Goal: Task Accomplishment & Management: Manage account settings

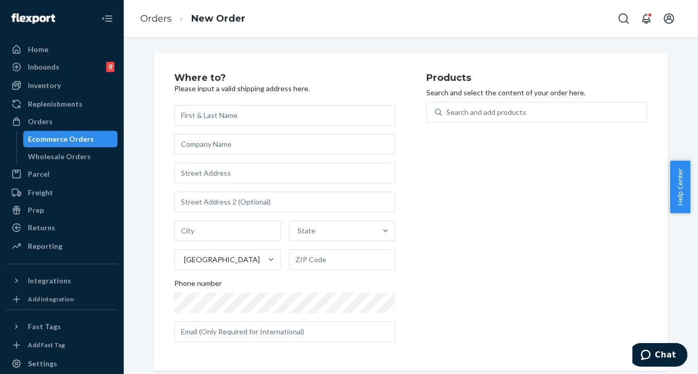
click at [128, 221] on div "Where to? Please input a valid shipping address here. State United States Phone…" at bounding box center [411, 205] width 575 height 337
click at [45, 122] on div "Orders" at bounding box center [40, 122] width 25 height 10
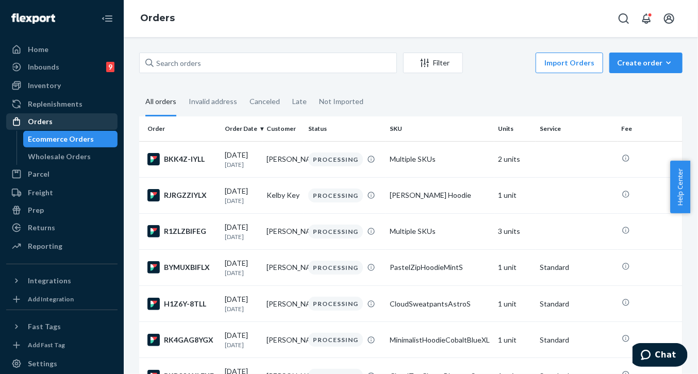
click at [41, 119] on div "Orders" at bounding box center [40, 122] width 25 height 10
click at [40, 120] on div "Orders" at bounding box center [40, 122] width 25 height 10
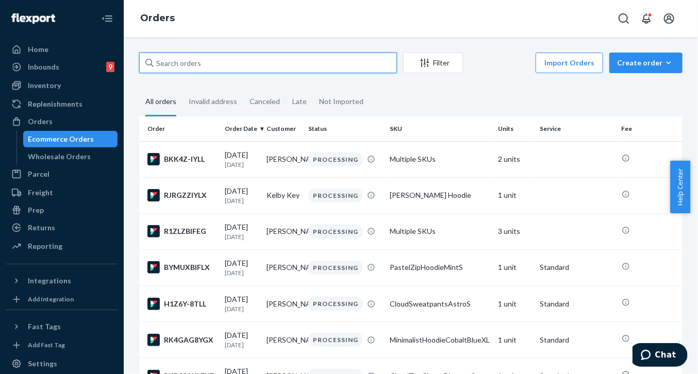
click at [349, 62] on input "text" at bounding box center [268, 63] width 258 height 21
paste input "254380188"
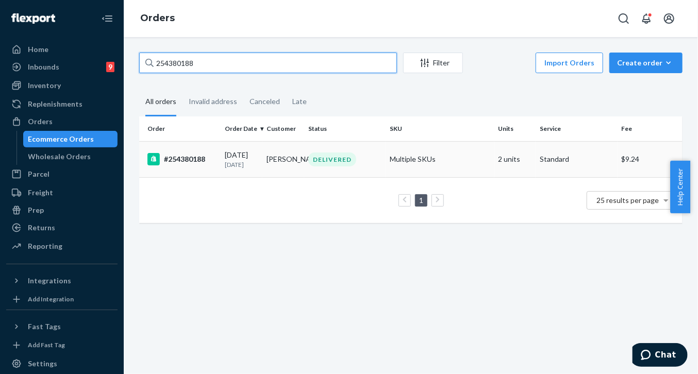
type input "254380188"
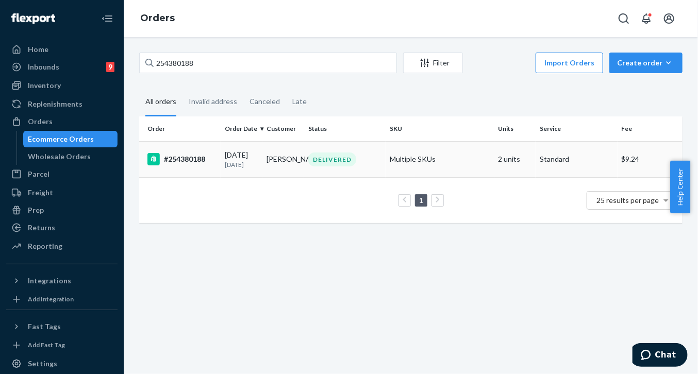
click at [204, 167] on td "#254380188" at bounding box center [179, 159] width 81 height 36
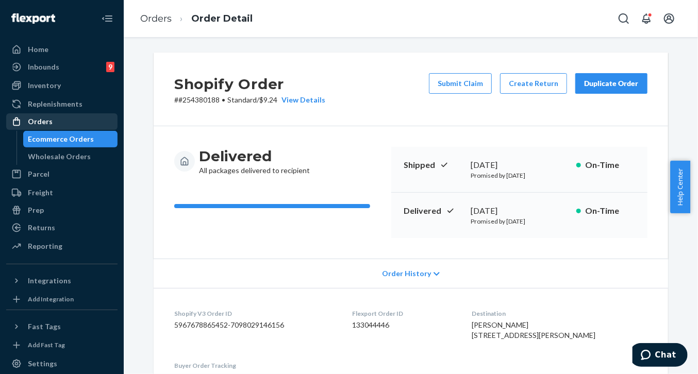
drag, startPoint x: 37, startPoint y: 118, endPoint x: 64, endPoint y: 119, distance: 27.3
click at [37, 118] on div "Orders" at bounding box center [40, 122] width 25 height 10
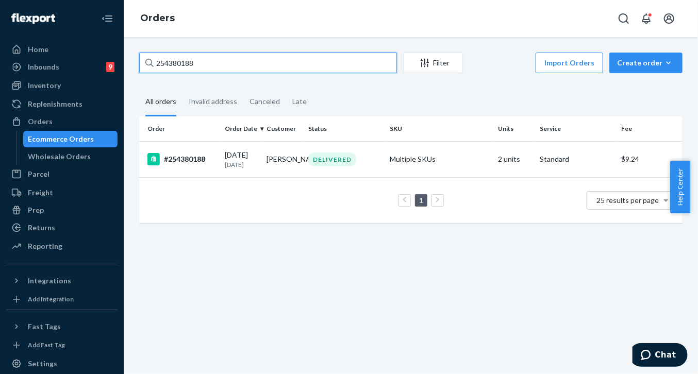
click at [213, 61] on input "254380188" at bounding box center [268, 63] width 258 height 21
drag, startPoint x: 213, startPoint y: 61, endPoint x: 113, endPoint y: 62, distance: 99.0
click at [113, 62] on div "Home Inbounds 9 Shipping Plans Problems 9 Inventory Products Replenishments Ord…" at bounding box center [349, 187] width 698 height 374
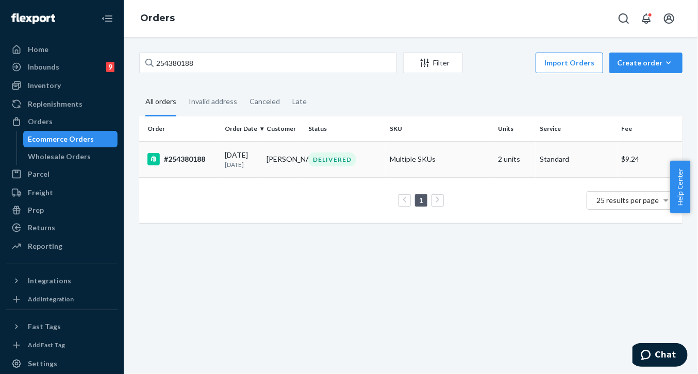
click at [183, 158] on div "#254380188" at bounding box center [182, 159] width 69 height 12
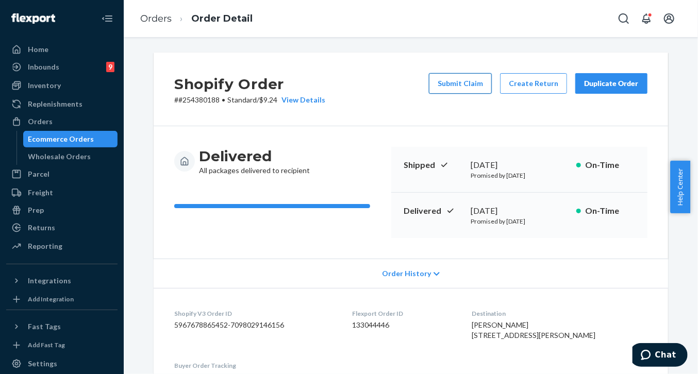
click at [461, 80] on button "Submit Claim" at bounding box center [460, 83] width 63 height 21
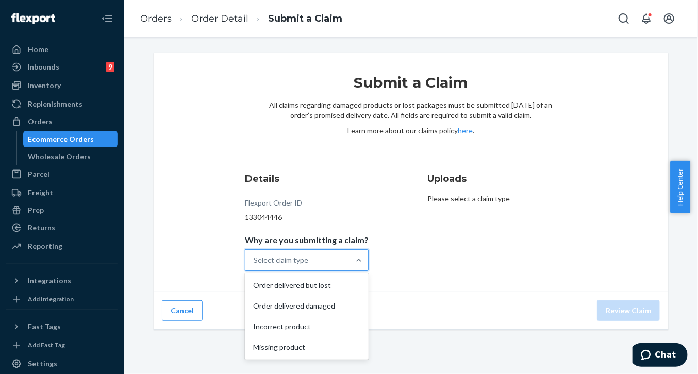
click at [315, 267] on div "Select claim type" at bounding box center [298, 260] width 104 height 21
click at [255, 266] on input "Why are you submitting a claim? option Order delivered but lost focused, 1 of 4…" at bounding box center [254, 260] width 1 height 10
click at [328, 255] on div "Select claim type" at bounding box center [298, 260] width 104 height 21
click at [255, 255] on input "Why are you submitting a claim? option Order delivered but lost focused, 1 of 4…" at bounding box center [254, 260] width 1 height 10
click at [268, 354] on div "Missing product" at bounding box center [307, 347] width 120 height 21
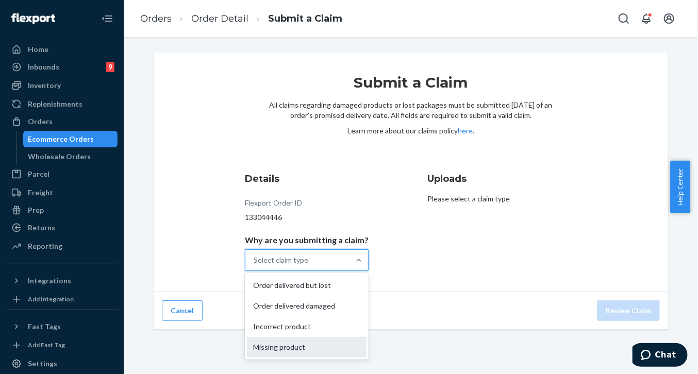
click at [255, 266] on input "Why are you submitting a claim? option Missing product focused, 4 of 4. 4 resul…" at bounding box center [254, 260] width 1 height 10
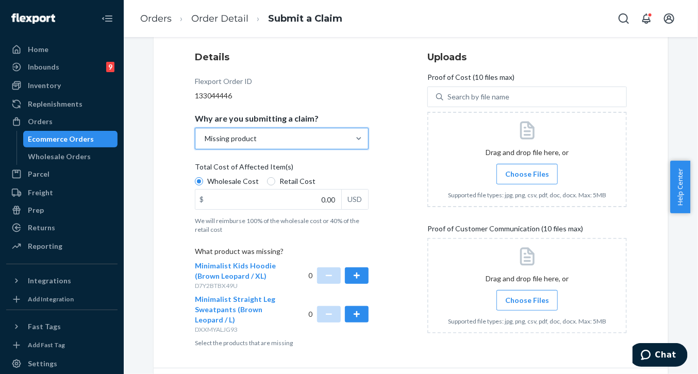
scroll to position [153, 0]
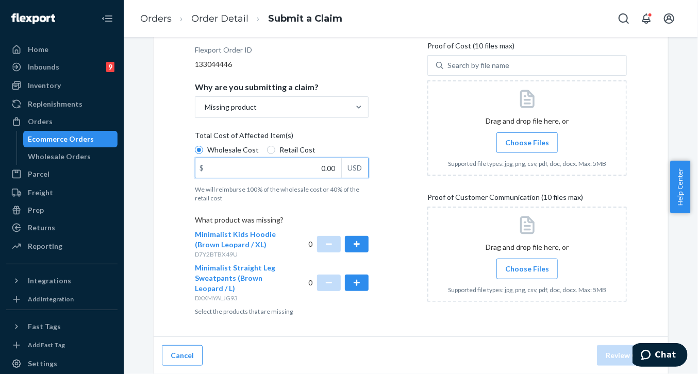
click at [320, 167] on input "0.00" at bounding box center [268, 168] width 146 height 20
click at [355, 243] on button "button" at bounding box center [357, 244] width 24 height 17
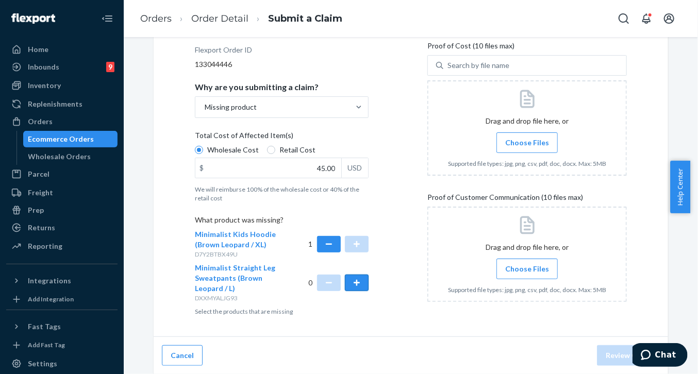
click at [361, 283] on button "button" at bounding box center [357, 283] width 24 height 17
click at [534, 142] on span "Choose Files" at bounding box center [527, 143] width 44 height 10
click at [528, 142] on input "Choose Files" at bounding box center [527, 142] width 1 height 11
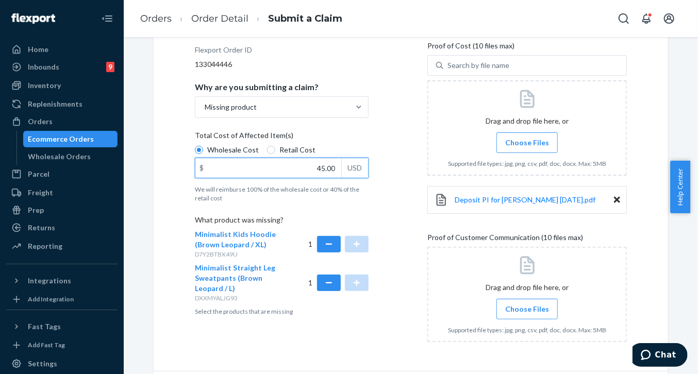
drag, startPoint x: 309, startPoint y: 173, endPoint x: 336, endPoint y: 170, distance: 27.1
click at [336, 170] on input "45.00" at bounding box center [268, 168] width 146 height 20
type input "80.00"
click at [520, 140] on span "Choose Files" at bounding box center [527, 143] width 44 height 10
click at [527, 140] on input "Choose Files" at bounding box center [527, 142] width 1 height 11
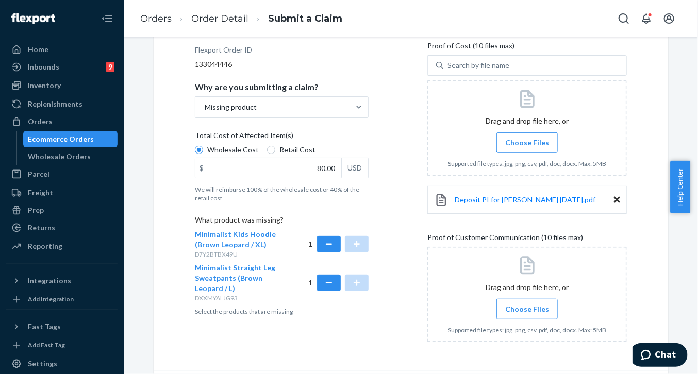
click at [539, 143] on span "Choose Files" at bounding box center [527, 143] width 44 height 10
click at [528, 143] on input "Choose Files" at bounding box center [527, 142] width 1 height 11
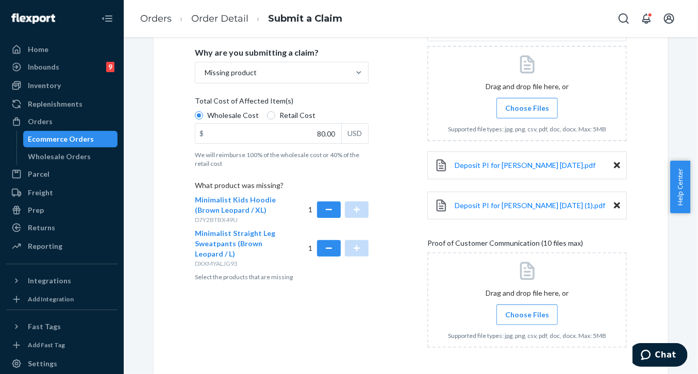
scroll to position [228, 0]
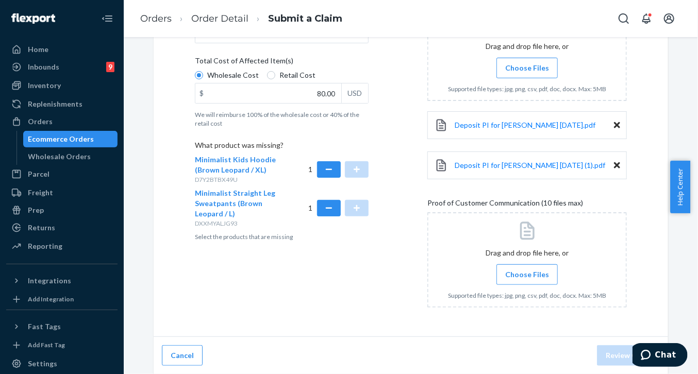
click at [524, 279] on label "Choose Files" at bounding box center [527, 275] width 61 height 21
click at [527, 279] on input "Choose Files" at bounding box center [527, 274] width 1 height 11
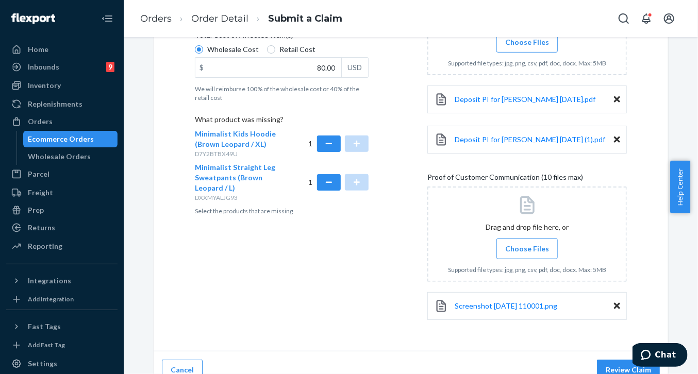
scroll to position [268, 0]
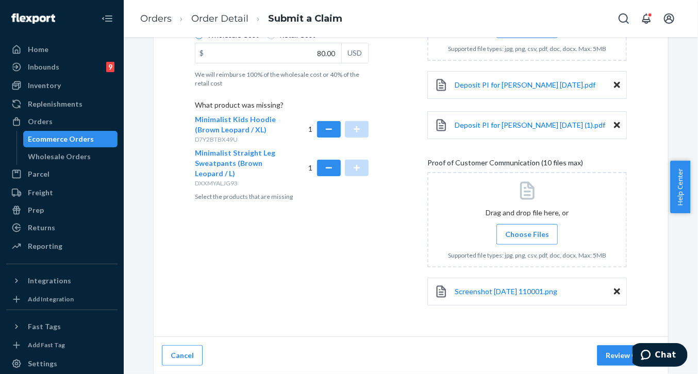
click at [530, 241] on label "Choose Files" at bounding box center [527, 234] width 61 height 21
click at [528, 240] on input "Choose Files" at bounding box center [527, 234] width 1 height 11
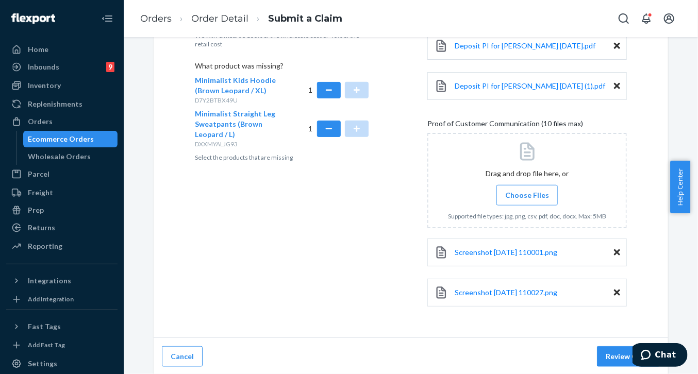
scroll to position [308, 0]
click at [612, 357] on button "Review Claim" at bounding box center [628, 356] width 63 height 21
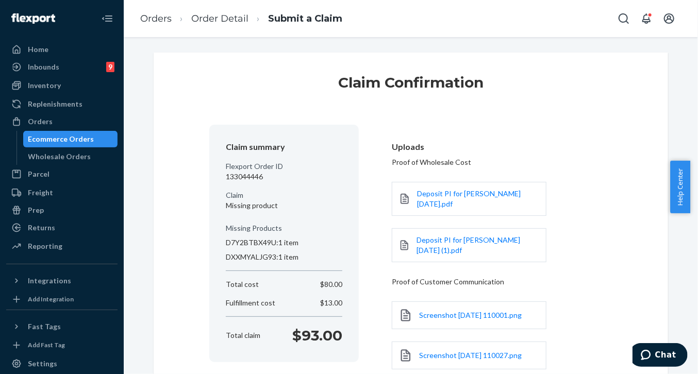
scroll to position [99, 0]
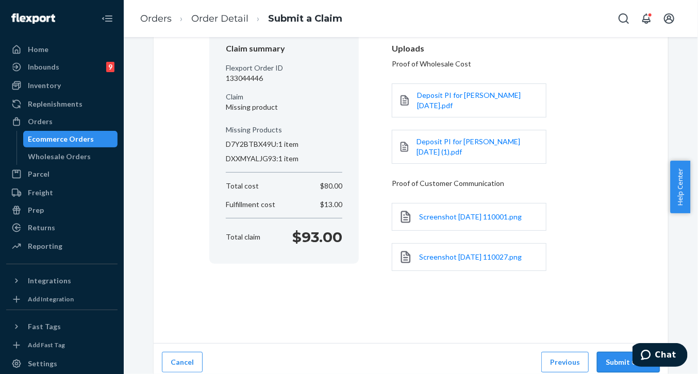
click at [614, 352] on button "Submit Claim" at bounding box center [628, 362] width 63 height 21
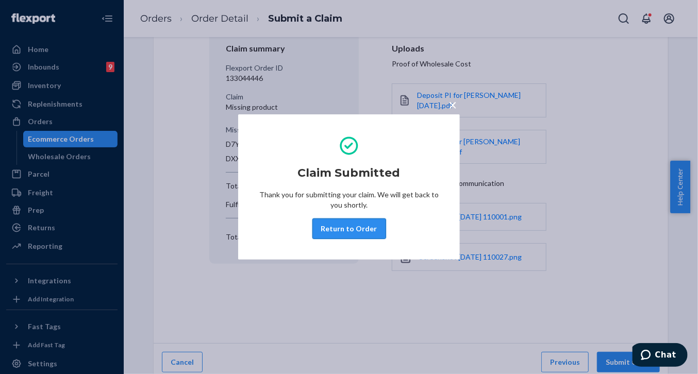
click at [362, 232] on button "Return to Order" at bounding box center [350, 229] width 74 height 21
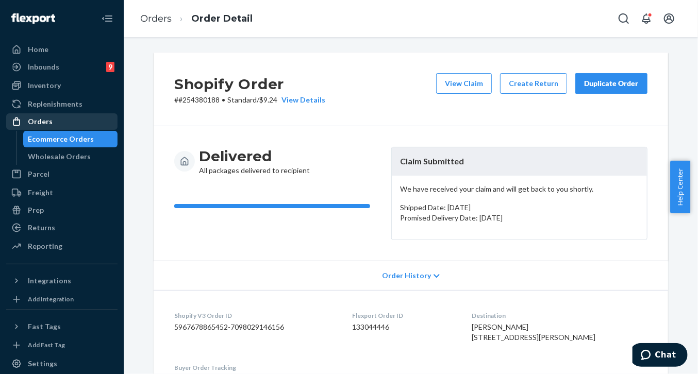
click at [55, 120] on div "Orders" at bounding box center [61, 122] width 109 height 14
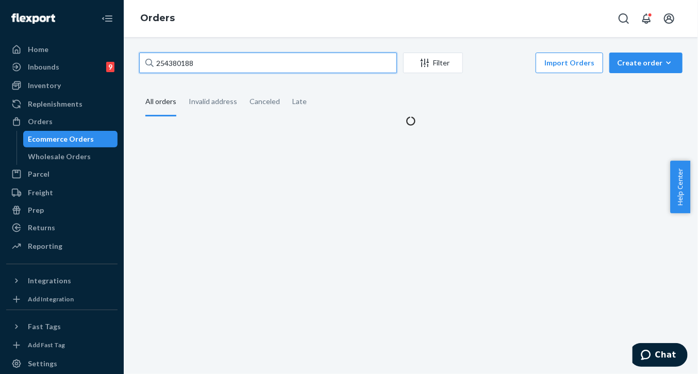
drag, startPoint x: 250, startPoint y: 62, endPoint x: 131, endPoint y: 53, distance: 119.6
click at [131, 53] on div "254380188 Filter Import Orders Create order Ecommerce order Removal order All o…" at bounding box center [411, 205] width 575 height 337
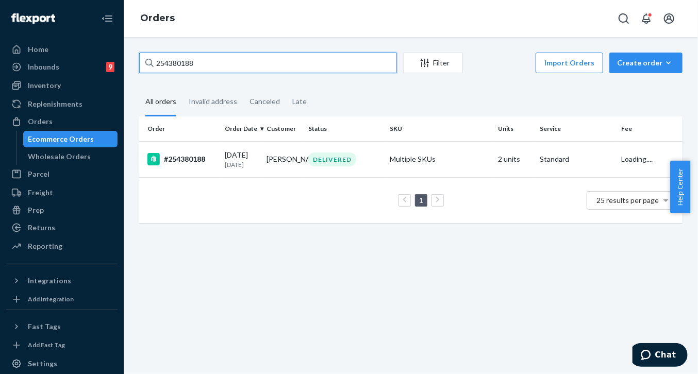
paste input "#254102661"
type input "#254102661"
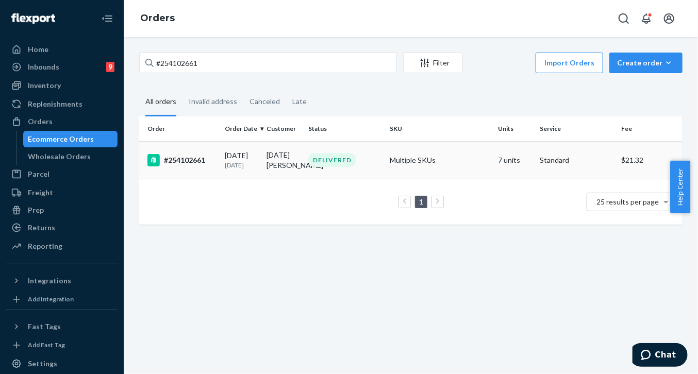
click at [203, 164] on div "#254102661" at bounding box center [182, 160] width 69 height 12
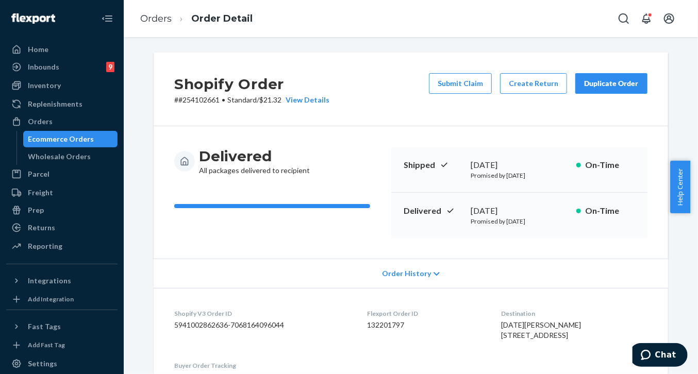
click at [596, 84] on div "Duplicate Order" at bounding box center [611, 83] width 55 height 10
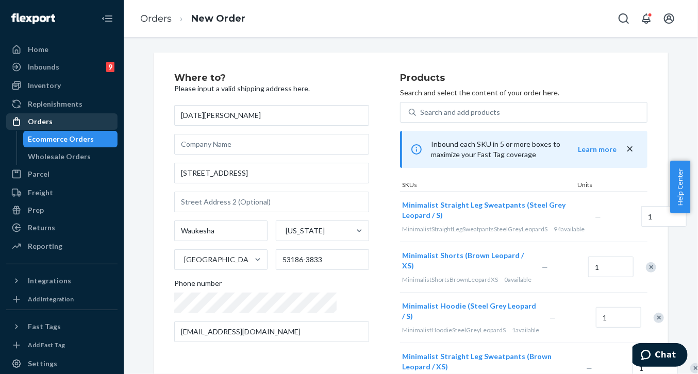
click at [29, 118] on div "Orders" at bounding box center [40, 122] width 25 height 10
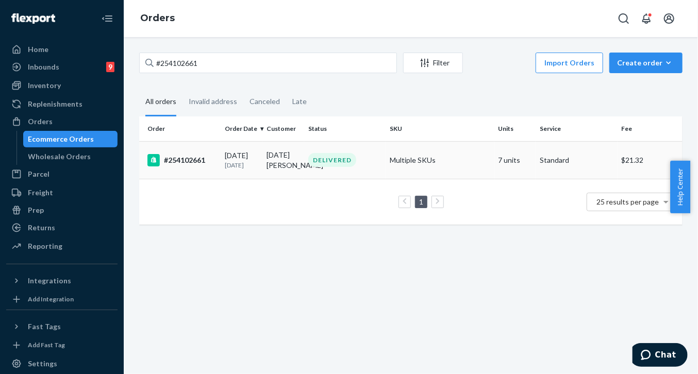
drag, startPoint x: 400, startPoint y: 304, endPoint x: 330, endPoint y: 180, distance: 142.5
click at [399, 297] on div "#254102661 Filter Import Orders Create order Ecommerce order Removal order All …" at bounding box center [411, 205] width 575 height 337
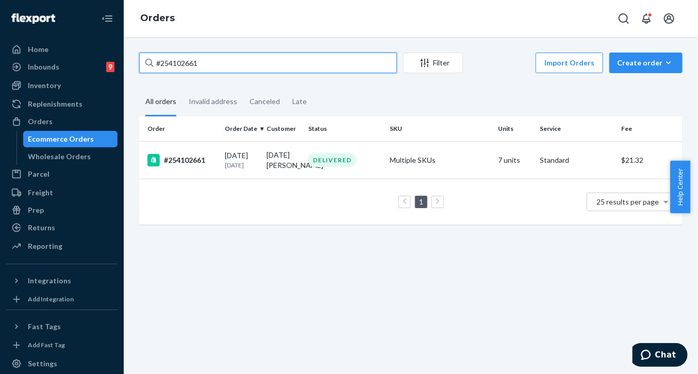
drag, startPoint x: 205, startPoint y: 64, endPoint x: 126, endPoint y: 54, distance: 79.1
click at [126, 54] on div "#254102661 Filter Import Orders Create order Ecommerce order Removal order All …" at bounding box center [411, 205] width 575 height 337
paste input "253740532"
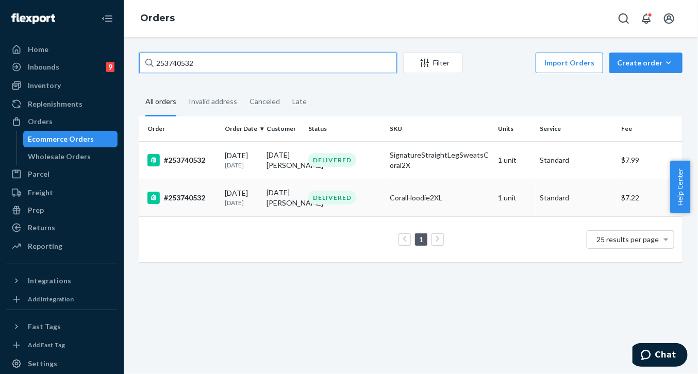
type input "253740532"
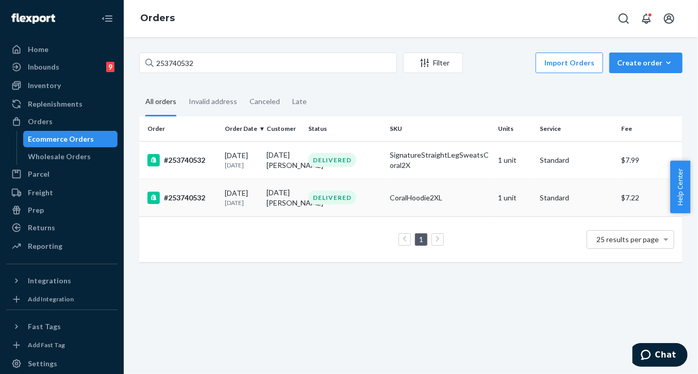
click at [190, 204] on div "#253740532" at bounding box center [182, 198] width 69 height 12
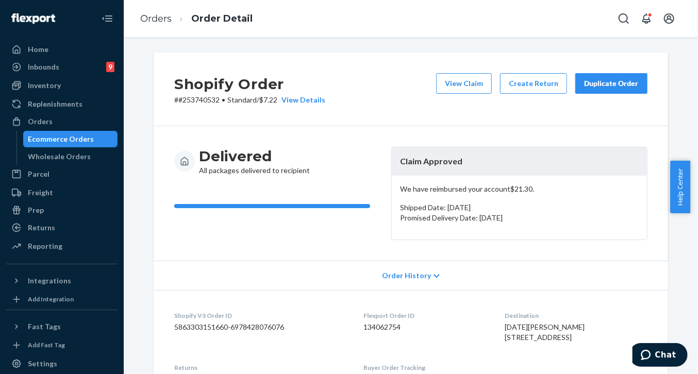
click at [604, 83] on div "Duplicate Order" at bounding box center [611, 83] width 55 height 10
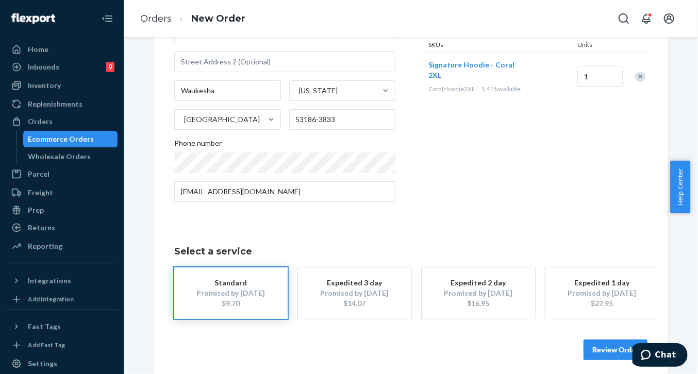
scroll to position [146, 0]
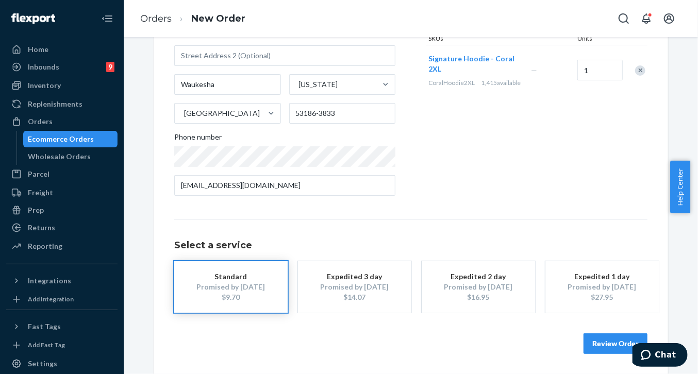
click at [618, 351] on button "Review Order" at bounding box center [616, 344] width 64 height 21
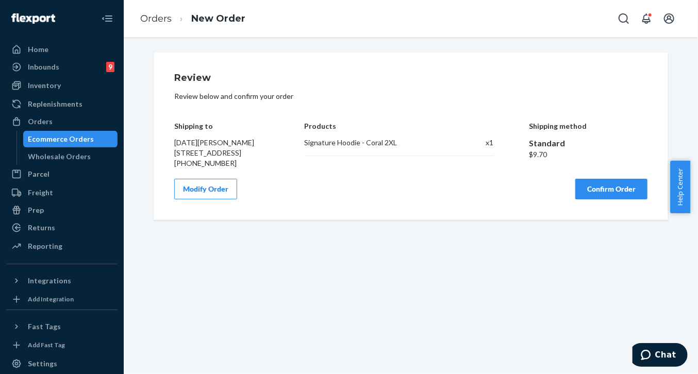
click at [610, 200] on button "Confirm Order" at bounding box center [612, 189] width 72 height 21
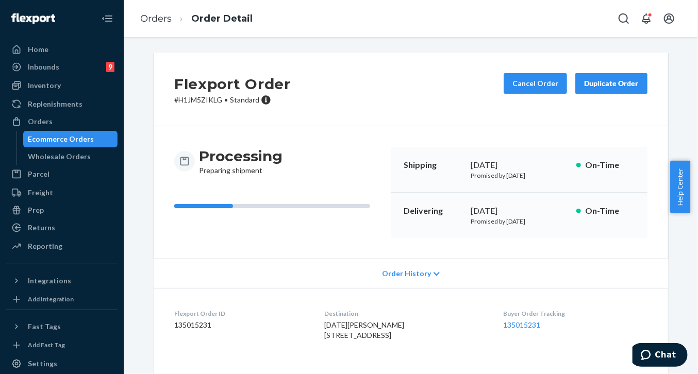
click at [599, 84] on div "Duplicate Order" at bounding box center [611, 83] width 55 height 10
click at [38, 118] on div "Orders" at bounding box center [40, 122] width 25 height 10
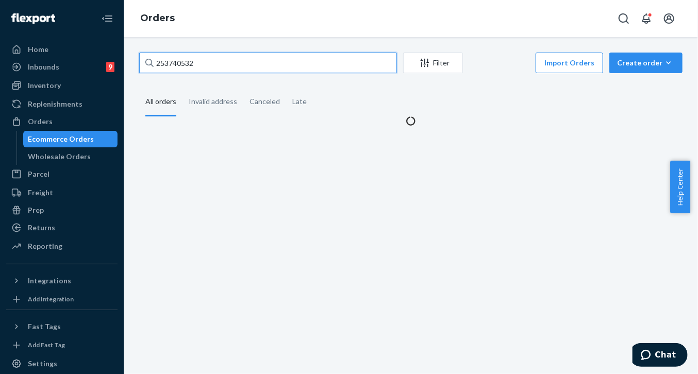
drag, startPoint x: 211, startPoint y: 63, endPoint x: 141, endPoint y: 58, distance: 70.3
click at [141, 58] on input "253740532" at bounding box center [268, 63] width 258 height 21
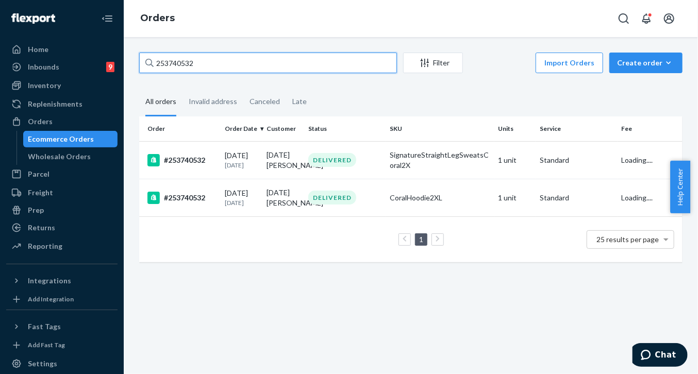
paste input "4380188"
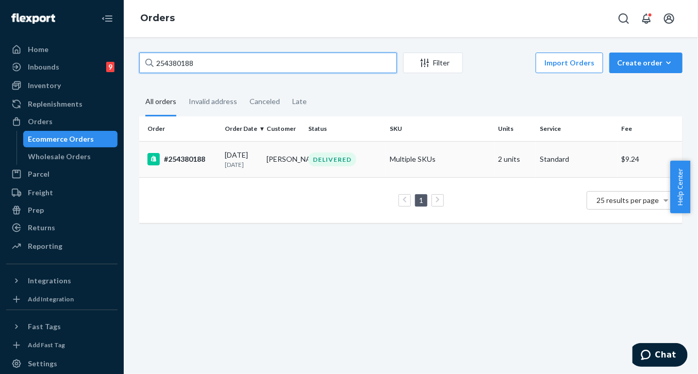
type input "254380188"
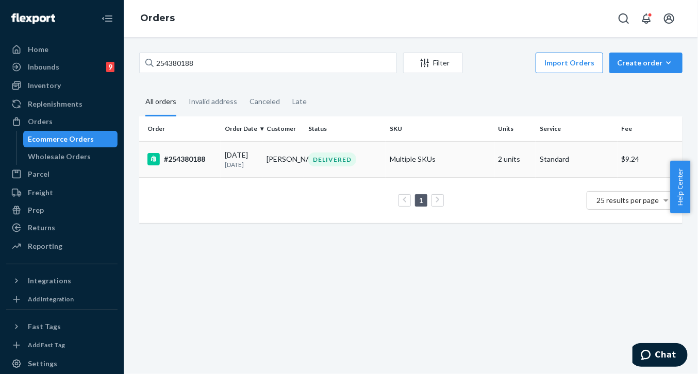
click at [194, 161] on div "#254380188" at bounding box center [182, 159] width 69 height 12
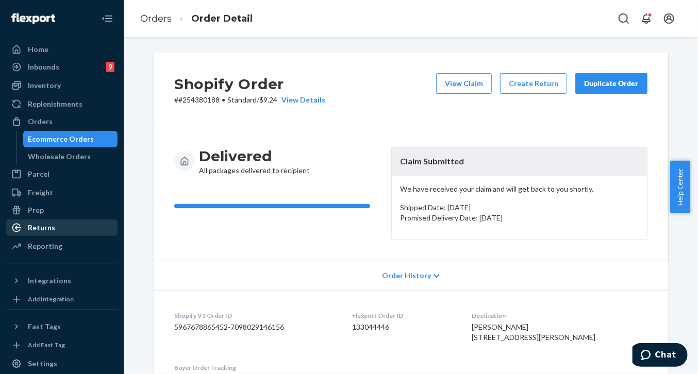
click at [31, 231] on div "Returns" at bounding box center [41, 228] width 27 height 10
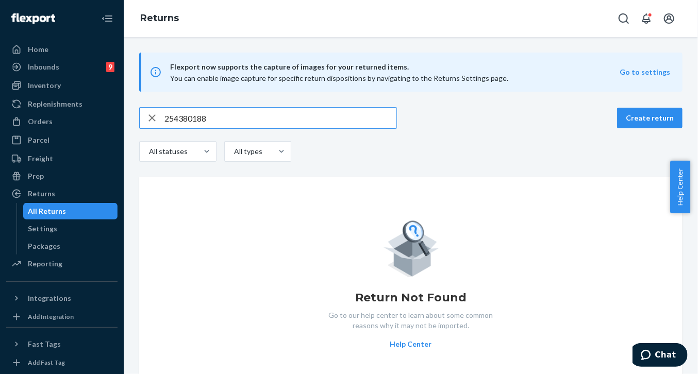
click at [165, 121] on input "254380188" at bounding box center [281, 118] width 232 height 21
type input "#254380188"
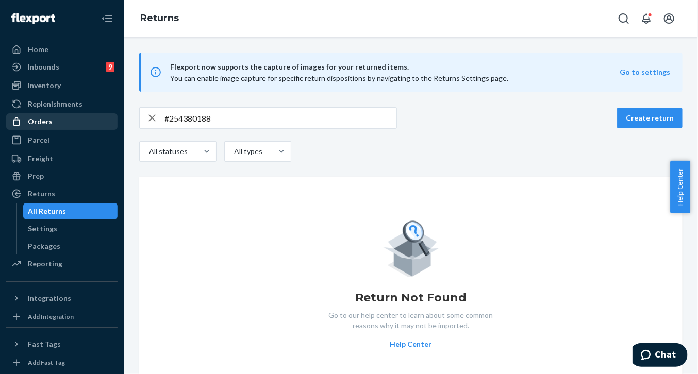
click at [30, 126] on div "Orders" at bounding box center [40, 122] width 25 height 10
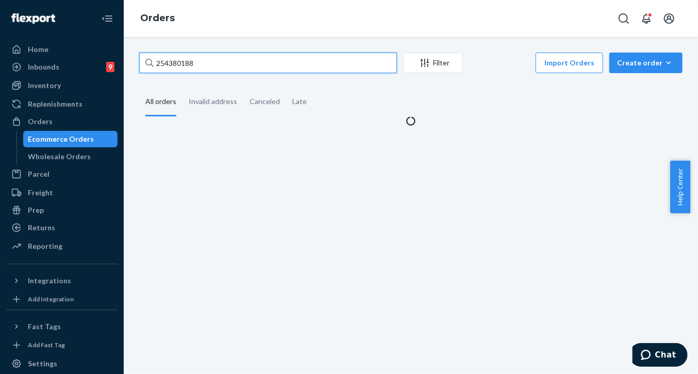
drag, startPoint x: 201, startPoint y: 71, endPoint x: 131, endPoint y: 63, distance: 70.1
click at [132, 63] on div "254380188 Filter Import Orders Create order Ecommerce order Removal order All o…" at bounding box center [411, 90] width 559 height 74
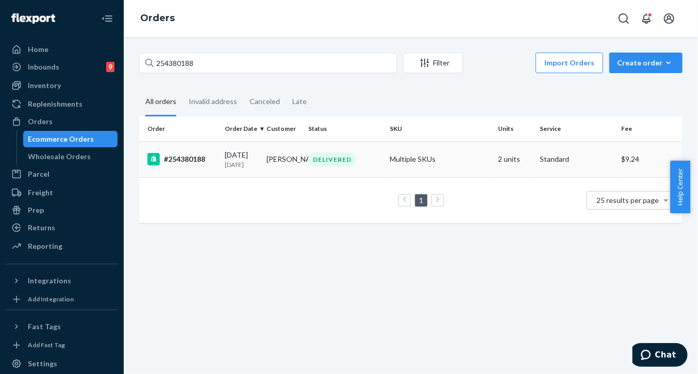
click at [195, 161] on div "#254380188" at bounding box center [182, 159] width 69 height 12
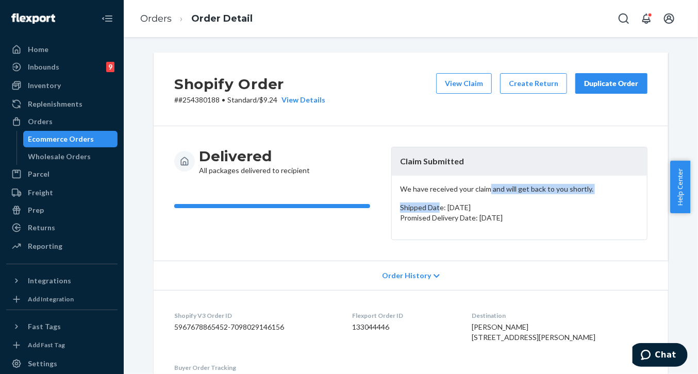
drag, startPoint x: 435, startPoint y: 194, endPoint x: 485, endPoint y: 191, distance: 50.2
click at [484, 191] on div "We have received your claim and will get back to you shortly. Shipped Date: [DA…" at bounding box center [519, 208] width 255 height 64
drag, startPoint x: 496, startPoint y: 195, endPoint x: 550, endPoint y: 136, distance: 80.7
click at [500, 193] on div "We have received your claim and will get back to you shortly. Shipped Date: [DA…" at bounding box center [519, 208] width 255 height 64
click at [604, 89] on button "Duplicate Order" at bounding box center [612, 83] width 72 height 21
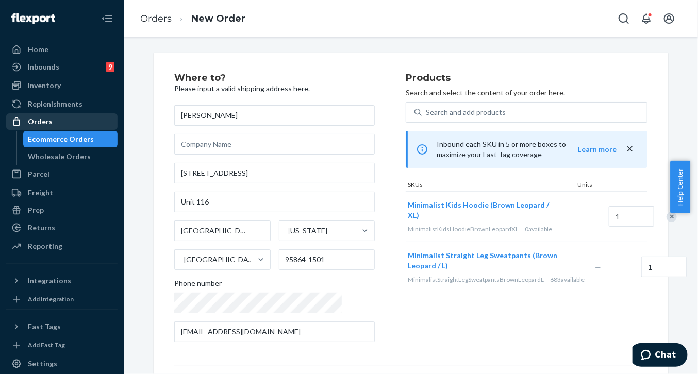
click at [41, 120] on div "Orders" at bounding box center [40, 122] width 25 height 10
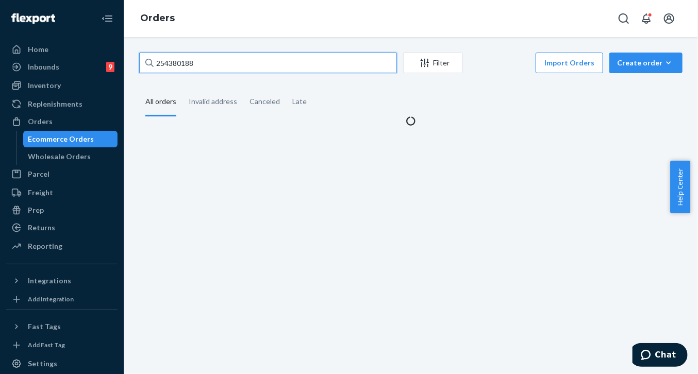
drag, startPoint x: 214, startPoint y: 64, endPoint x: 124, endPoint y: 63, distance: 89.2
click at [124, 63] on div "254380188 Filter Import Orders Create order Ecommerce order Removal order All o…" at bounding box center [411, 205] width 575 height 337
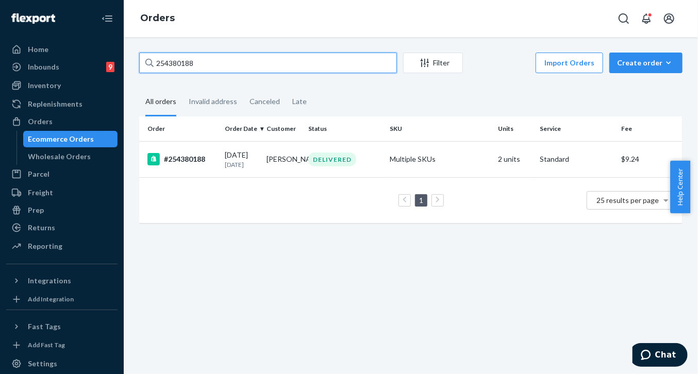
paste input "#254623811"
type input "#254623811"
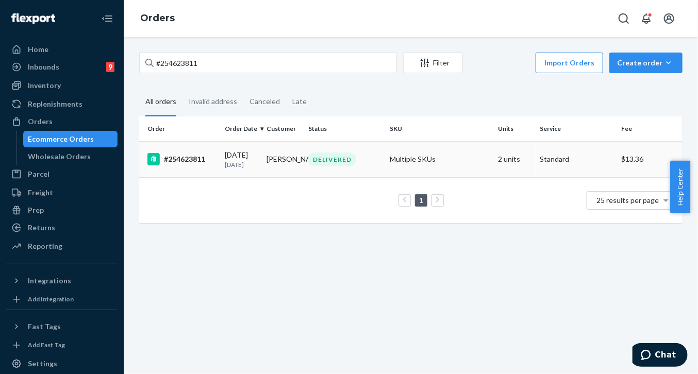
click at [204, 159] on div "#254623811" at bounding box center [182, 159] width 69 height 12
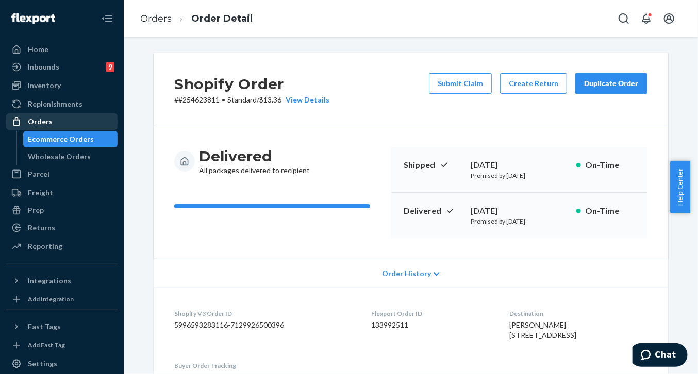
click at [40, 121] on div "Orders" at bounding box center [40, 122] width 25 height 10
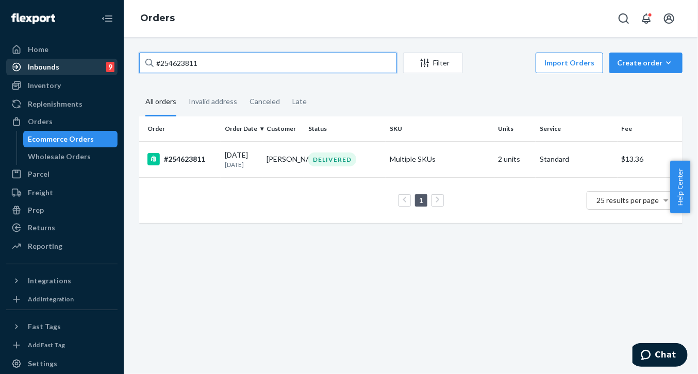
drag, startPoint x: 191, startPoint y: 62, endPoint x: 91, endPoint y: 58, distance: 100.1
click at [91, 58] on div "Home Inbounds 9 Shipping Plans Problems 9 Inventory Products Replenishments Ord…" at bounding box center [349, 187] width 698 height 374
paste input "380188"
type input "#254380188"
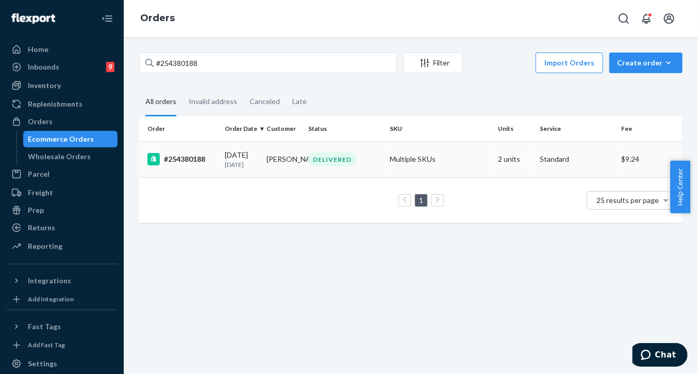
click at [231, 160] on p "[DATE]" at bounding box center [242, 164] width 34 height 9
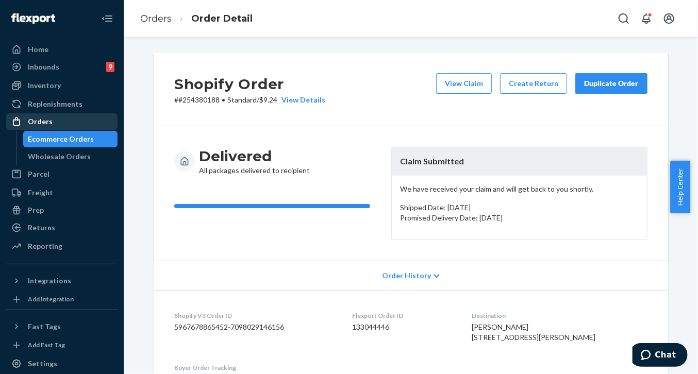
click at [41, 120] on div "Orders" at bounding box center [40, 122] width 25 height 10
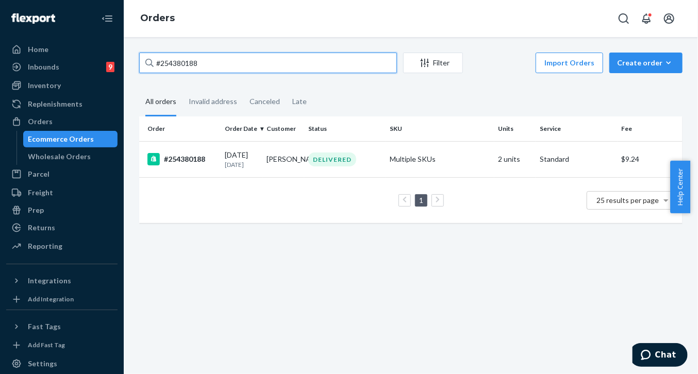
drag, startPoint x: 224, startPoint y: 68, endPoint x: 127, endPoint y: 61, distance: 97.7
click at [127, 61] on div "#254380188 Filter Import Orders Create order Ecommerce order Removal order All …" at bounding box center [411, 205] width 575 height 337
paste input "623811"
type input "#254623811"
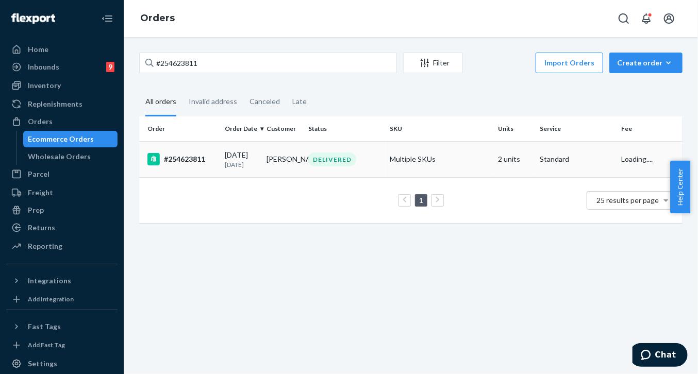
click at [214, 165] on div "#254623811" at bounding box center [182, 159] width 69 height 12
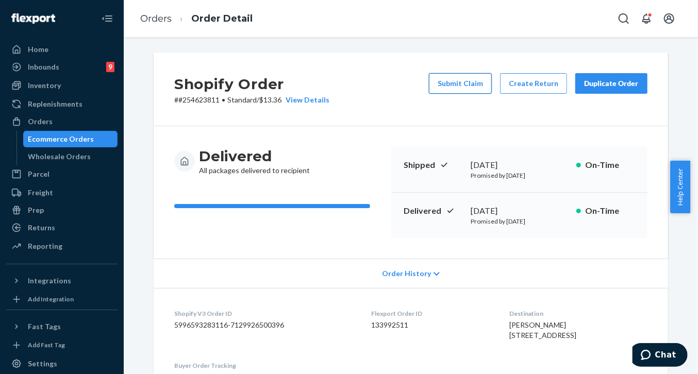
click at [463, 87] on button "Submit Claim" at bounding box center [460, 83] width 63 height 21
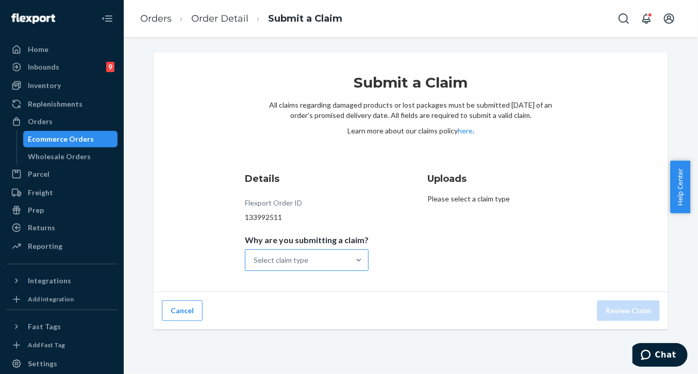
click at [287, 259] on div "Select claim type" at bounding box center [281, 260] width 55 height 10
click at [255, 259] on input "Why are you submitting a claim? Select claim type" at bounding box center [254, 260] width 1 height 10
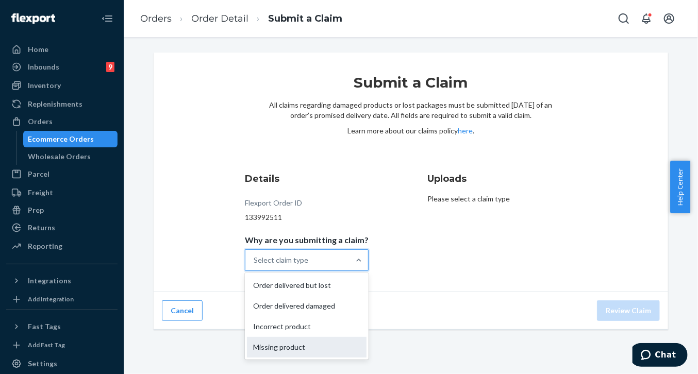
click at [284, 356] on div "Missing product" at bounding box center [307, 347] width 120 height 21
click at [255, 266] on input "Why are you submitting a claim? option Missing product focused, 4 of 4. 4 resul…" at bounding box center [254, 260] width 1 height 10
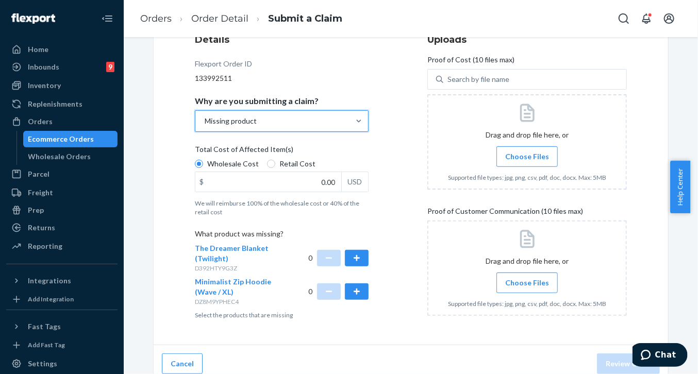
scroll to position [148, 0]
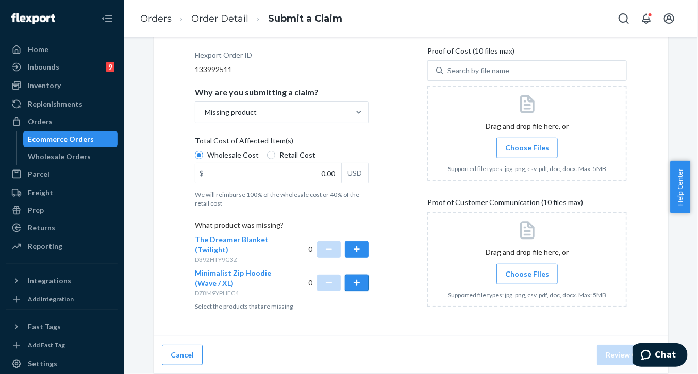
click at [357, 285] on button "button" at bounding box center [357, 283] width 24 height 17
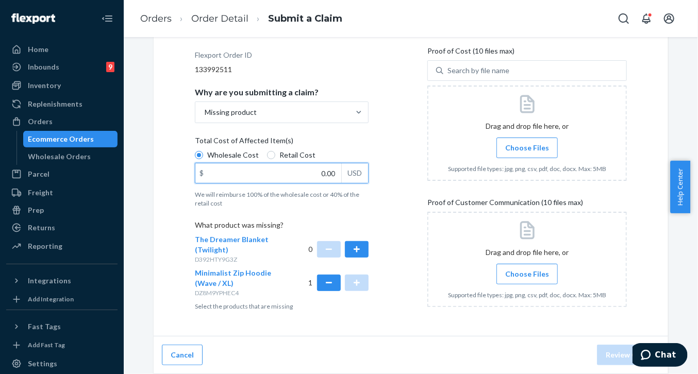
click at [257, 170] on input "0.00" at bounding box center [268, 174] width 146 height 20
type input "15.30"
click at [396, 216] on div "Details Flexport Order ID 133992511 Why are you submitting a claim? Missing pro…" at bounding box center [411, 169] width 432 height 291
click at [520, 150] on span "Choose Files" at bounding box center [527, 148] width 44 height 10
click at [527, 150] on input "Choose Files" at bounding box center [527, 147] width 1 height 11
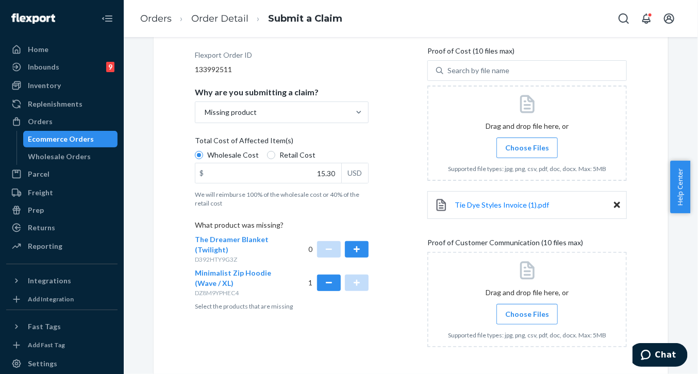
scroll to position [188, 0]
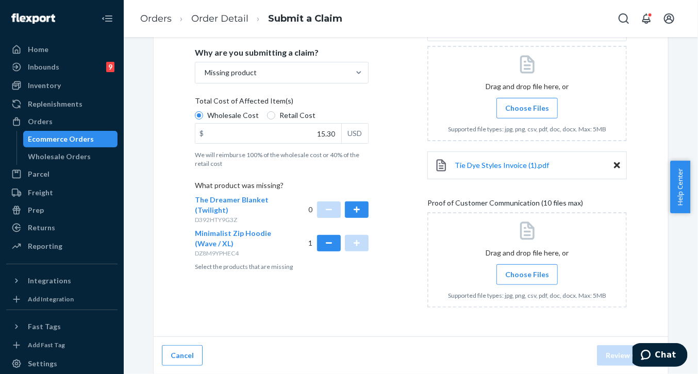
click at [532, 272] on span "Choose Files" at bounding box center [527, 275] width 44 height 10
click at [528, 272] on input "Choose Files" at bounding box center [527, 274] width 1 height 11
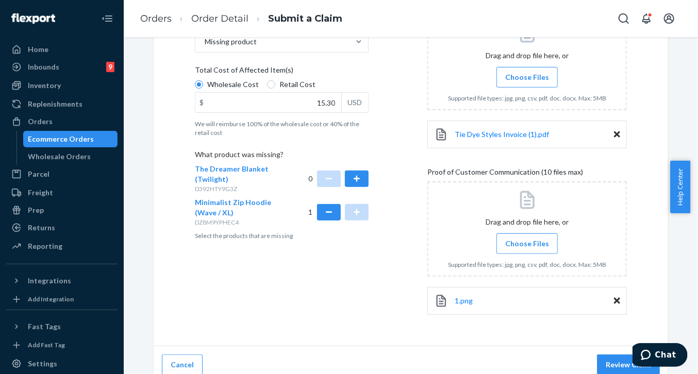
scroll to position [228, 0]
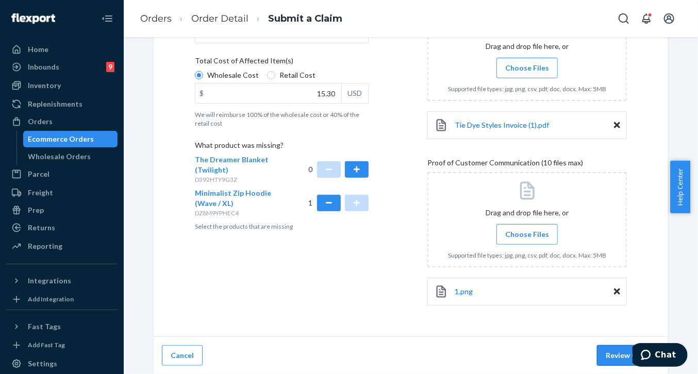
click at [615, 362] on button "Review Claim" at bounding box center [628, 356] width 63 height 21
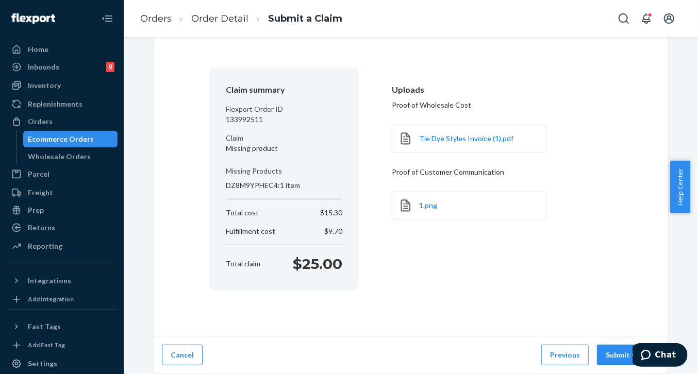
scroll to position [57, 0]
click at [613, 356] on button "Submit Claim" at bounding box center [628, 356] width 63 height 21
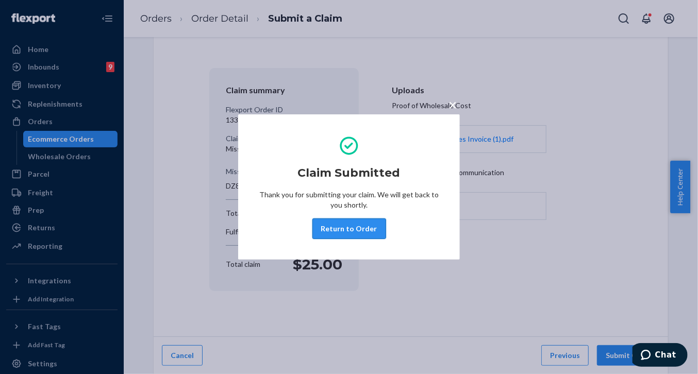
click at [358, 229] on button "Return to Order" at bounding box center [350, 229] width 74 height 21
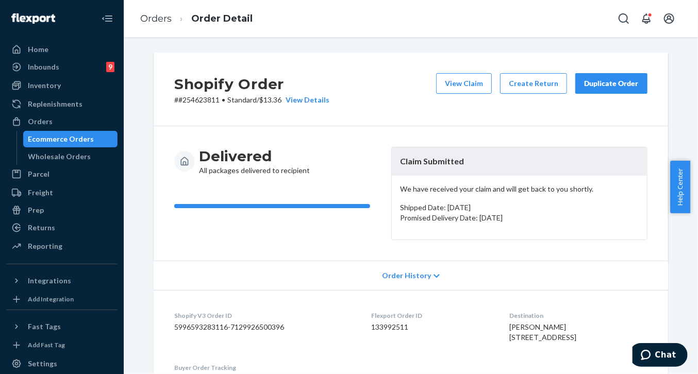
click at [613, 88] on div "Duplicate Order" at bounding box center [611, 83] width 55 height 10
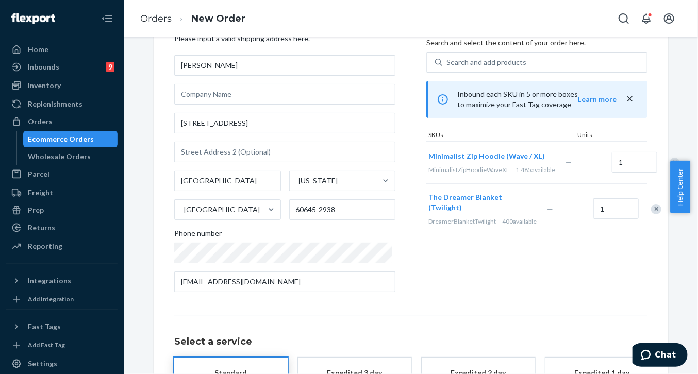
scroll to position [43, 0]
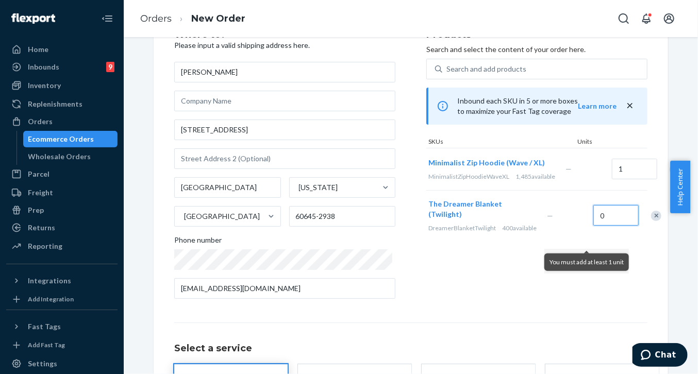
type input "0"
click at [485, 329] on div "Select a service Standard Promised by [DATE] $9.70 Expedited 3 day Promised by …" at bounding box center [411, 369] width 474 height 93
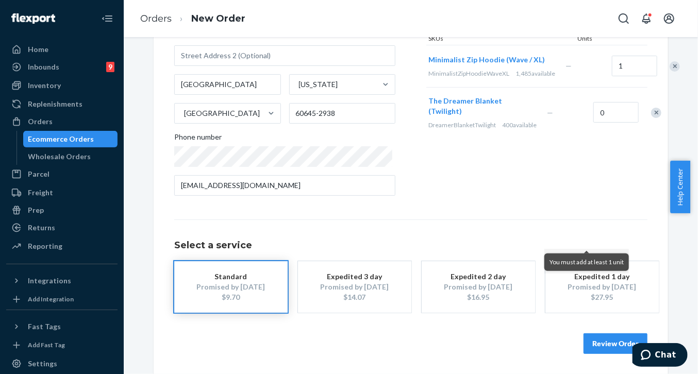
click at [602, 340] on button "Review Order" at bounding box center [616, 344] width 64 height 21
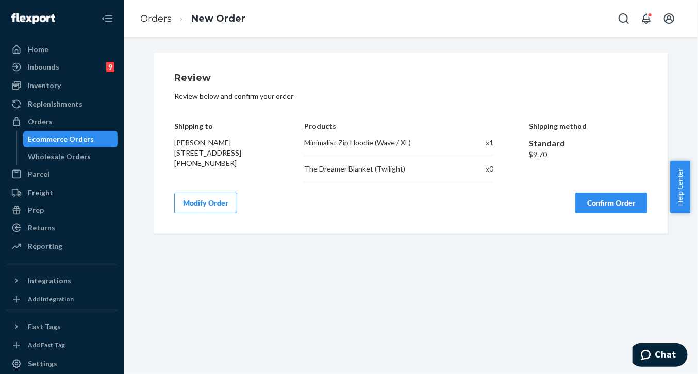
scroll to position [0, 0]
click at [590, 202] on button "Confirm Order" at bounding box center [612, 203] width 72 height 21
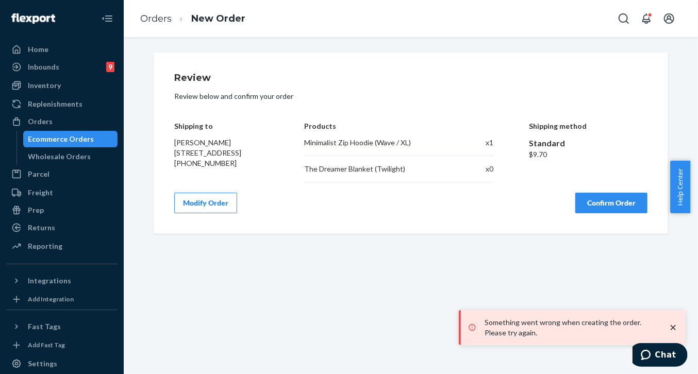
click at [675, 327] on icon "close toast" at bounding box center [673, 327] width 5 height 5
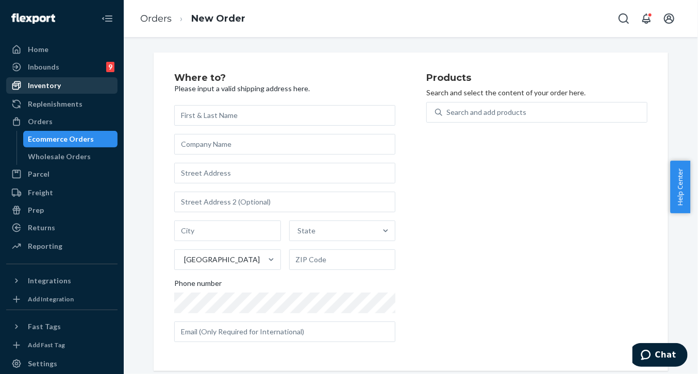
drag, startPoint x: 48, startPoint y: 123, endPoint x: 74, endPoint y: 93, distance: 39.1
click at [48, 123] on div "Orders" at bounding box center [40, 122] width 25 height 10
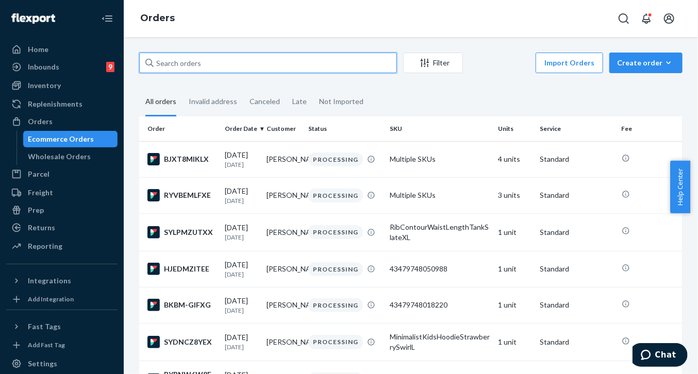
click at [195, 64] on input "text" at bounding box center [268, 63] width 258 height 21
paste input "#254623811"
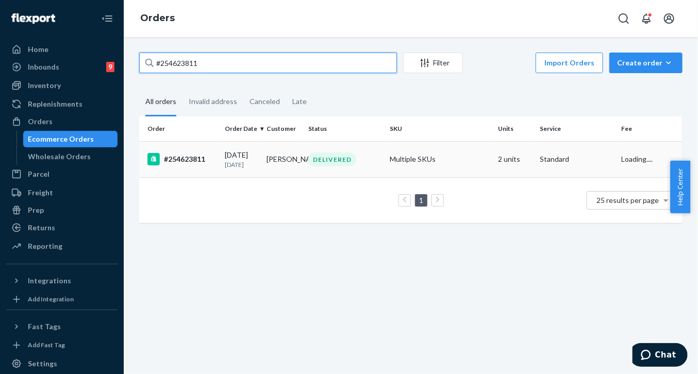
type input "#254623811"
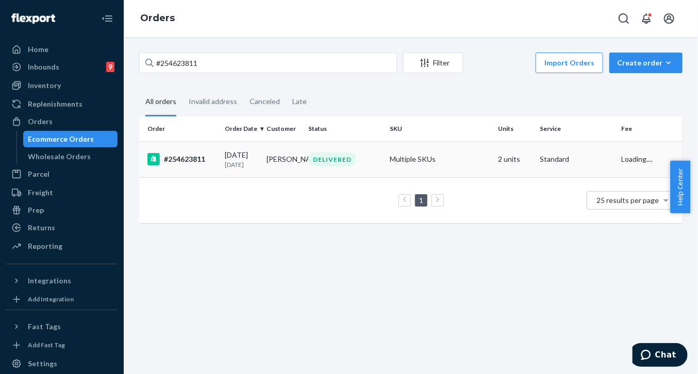
click at [203, 161] on div "#254623811" at bounding box center [182, 159] width 69 height 12
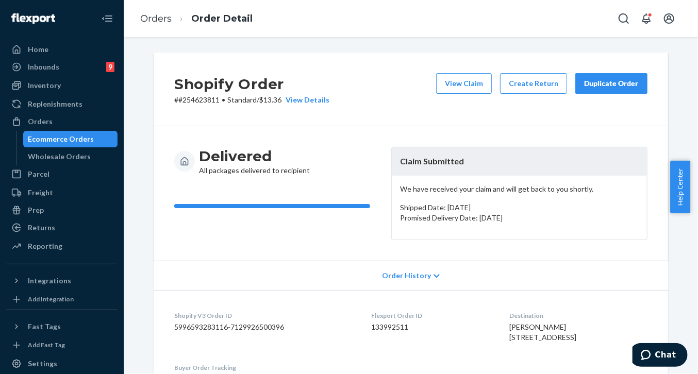
click at [611, 86] on div "Duplicate Order" at bounding box center [611, 83] width 55 height 10
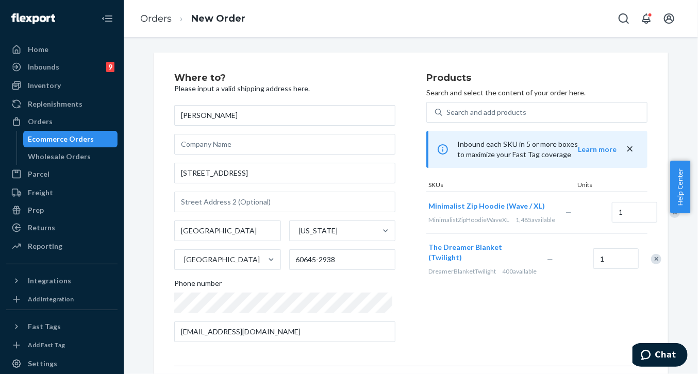
click at [567, 271] on div "The Dreamer Blanket (Twilight) DreamerBlanketTwilight 400 available — 1" at bounding box center [537, 259] width 221 height 51
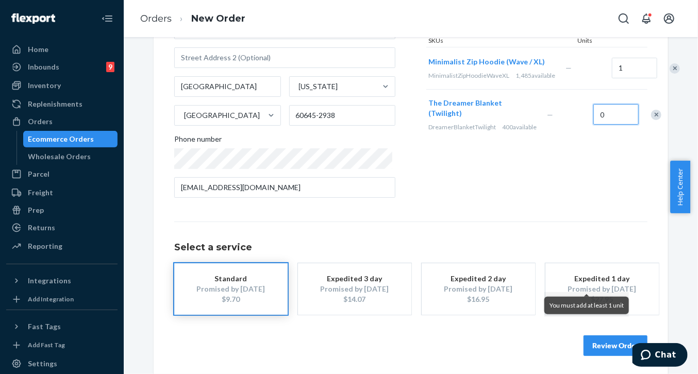
scroll to position [146, 0]
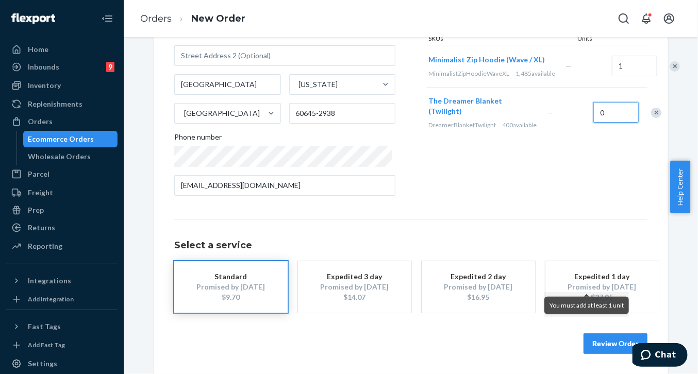
type input "0"
click at [608, 345] on button "Review Order" at bounding box center [616, 344] width 64 height 21
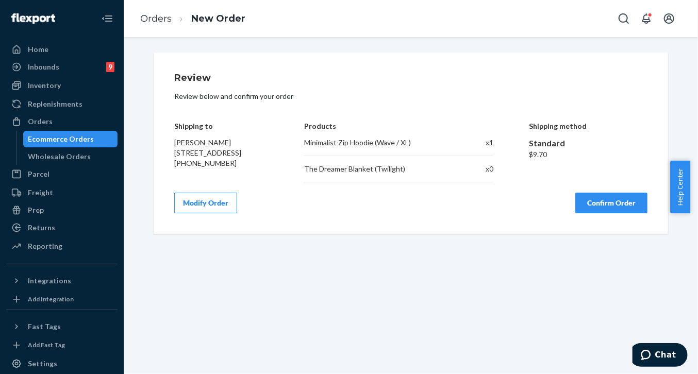
click at [614, 211] on button "Confirm Order" at bounding box center [612, 203] width 72 height 21
